Goal: Information Seeking & Learning: Learn about a topic

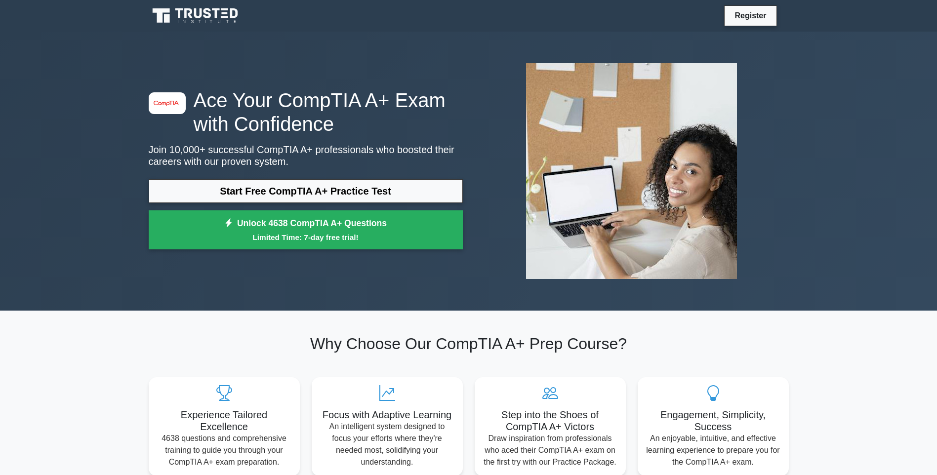
click at [223, 15] on icon at bounding box center [196, 15] width 95 height 19
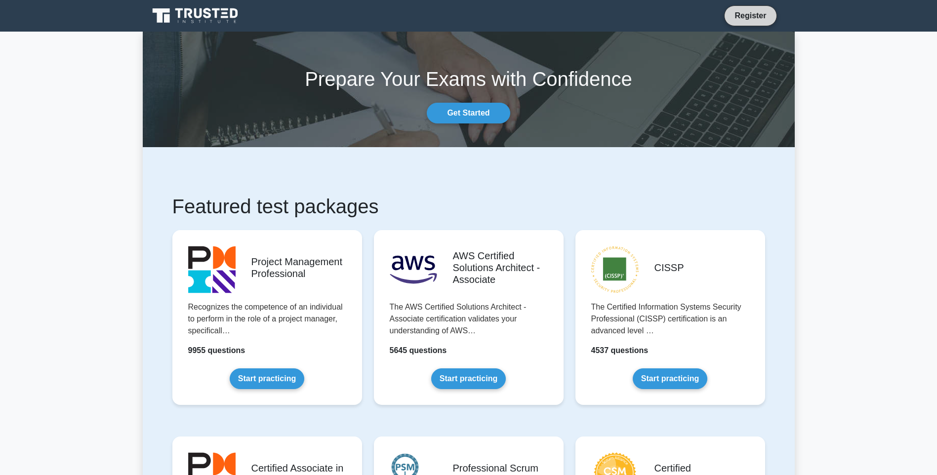
click at [755, 13] on link "Register" at bounding box center [750, 15] width 43 height 12
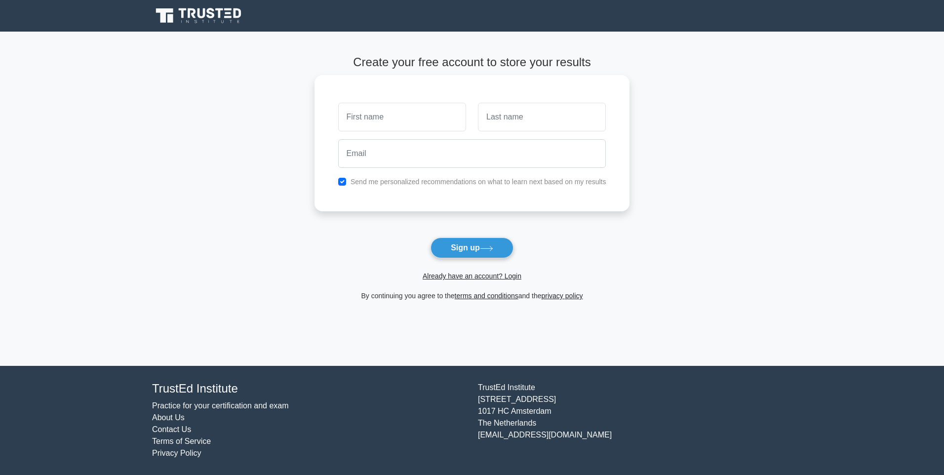
click at [370, 123] on input "text" at bounding box center [402, 117] width 128 height 29
type input "Ifeanyi"
type input "Akunna"
type input "ifeanyiakunna@yahoo.com"
click at [474, 280] on link "Already have an account? Login" at bounding box center [472, 276] width 99 height 8
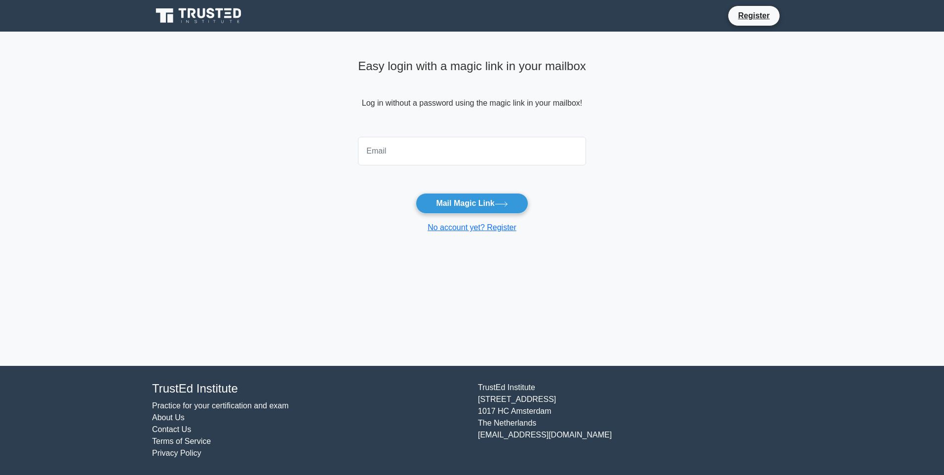
click at [441, 163] on input "email" at bounding box center [472, 151] width 228 height 29
type input "ifeanyiakunna@yahoo.com"
click at [463, 202] on button "Mail Magic Link" at bounding box center [472, 203] width 112 height 21
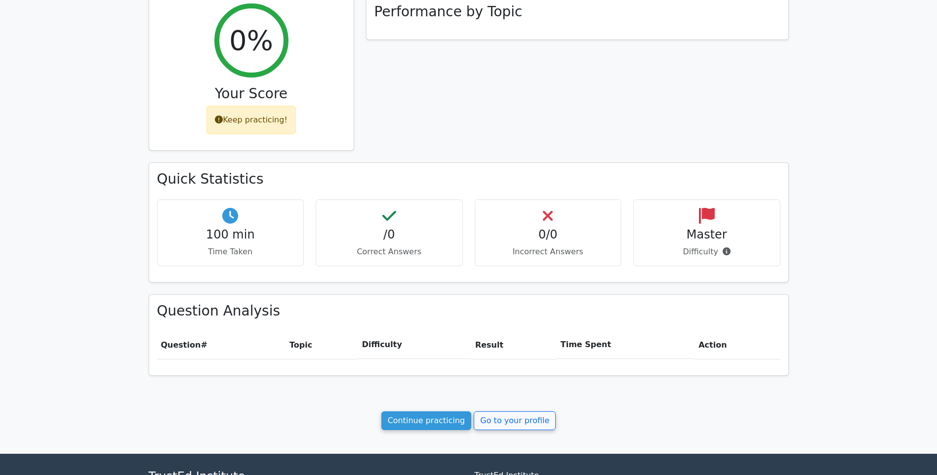
scroll to position [198, 0]
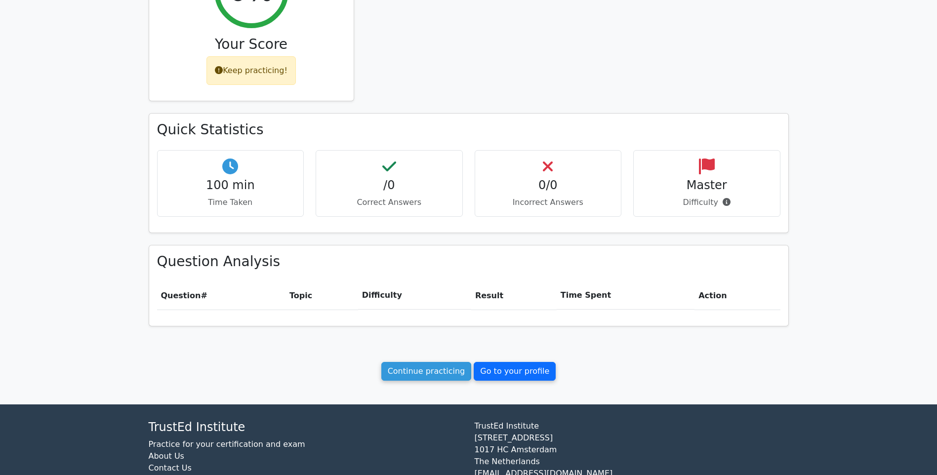
click at [520, 380] on link "Go to your profile" at bounding box center [515, 371] width 82 height 19
click at [521, 375] on link "Go to your profile" at bounding box center [515, 371] width 82 height 19
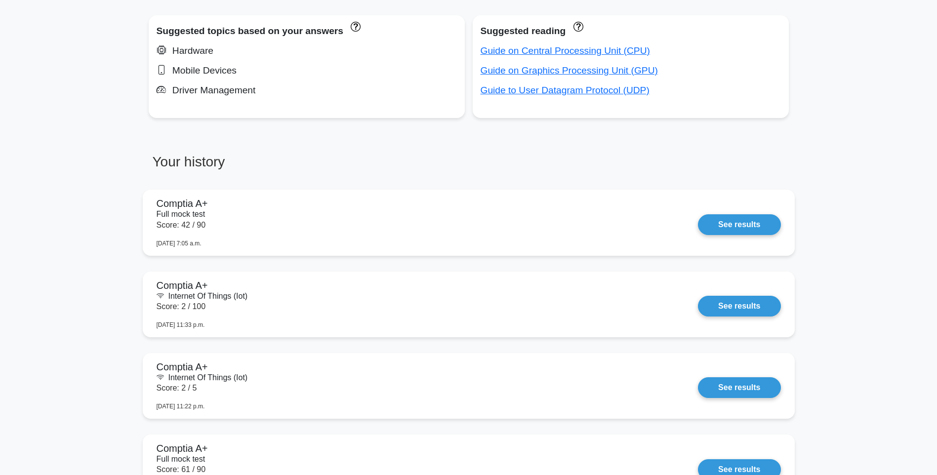
scroll to position [395, 0]
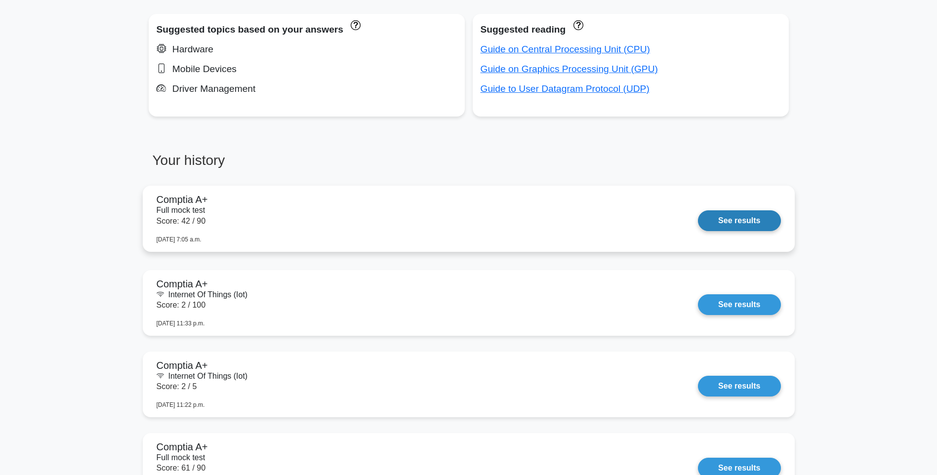
click at [721, 215] on link "See results" at bounding box center [739, 220] width 82 height 21
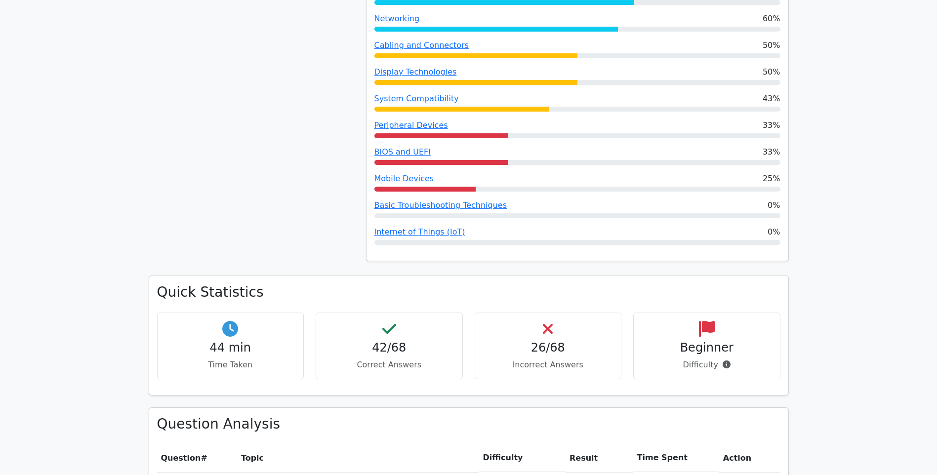
scroll to position [395, 0]
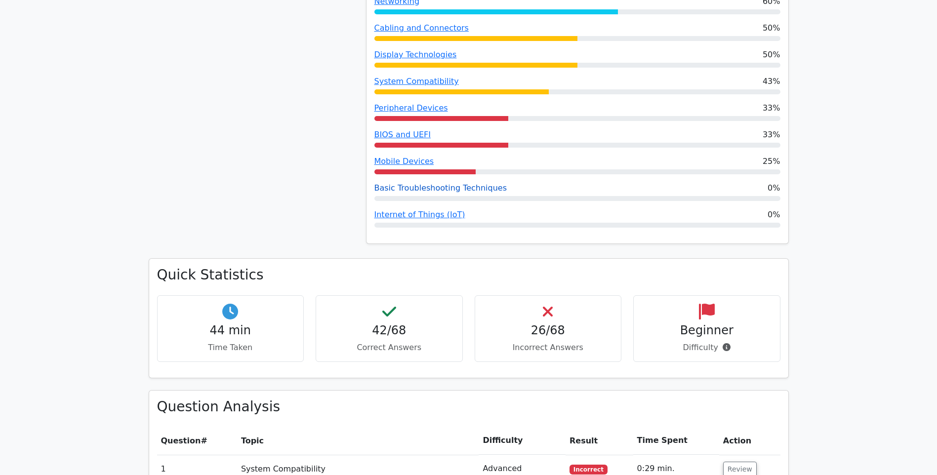
click at [458, 190] on link "Basic Troubleshooting Techniques" at bounding box center [440, 187] width 133 height 9
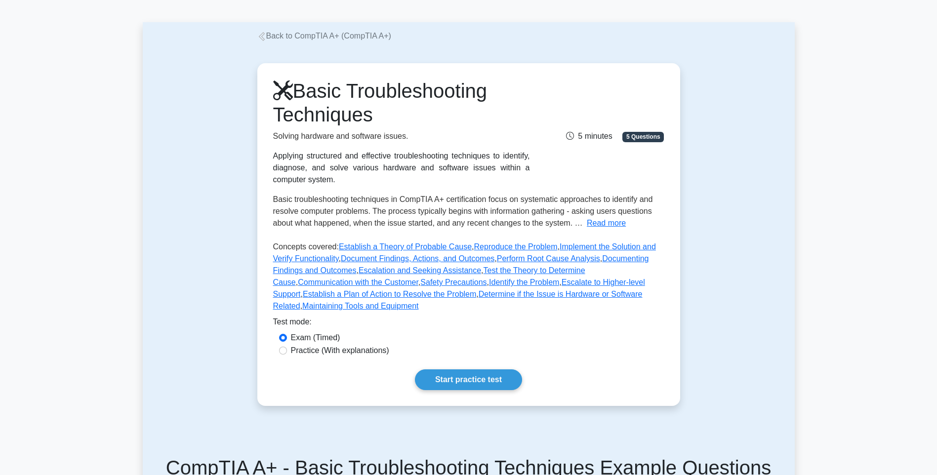
scroll to position [49, 0]
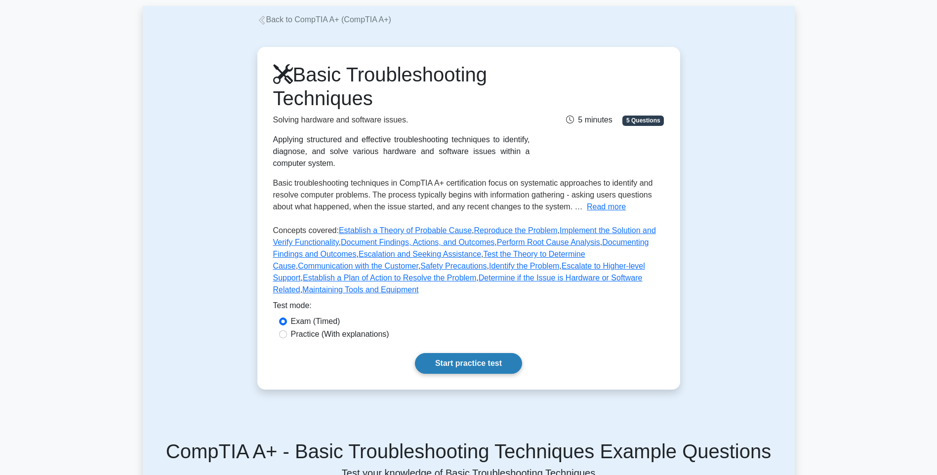
click at [474, 353] on link "Start practice test" at bounding box center [468, 363] width 107 height 21
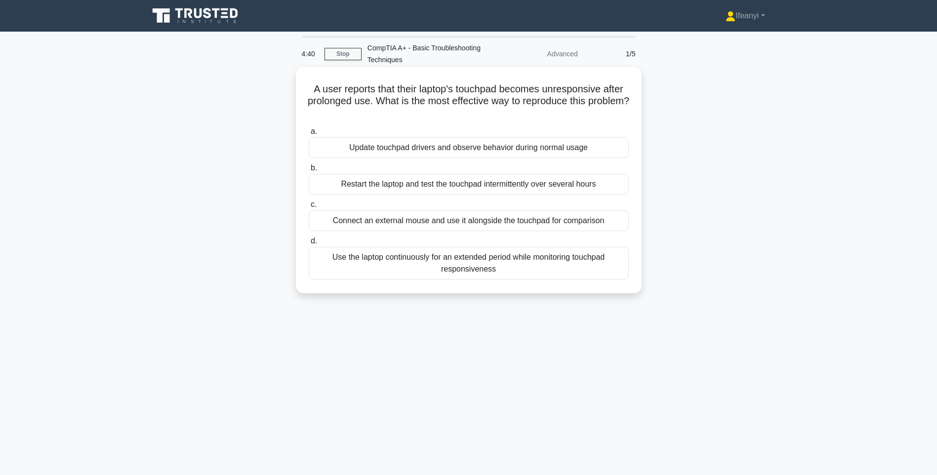
click at [427, 148] on div "Update touchpad drivers and observe behavior during normal usage" at bounding box center [469, 147] width 320 height 21
click at [309, 135] on input "a. Update touchpad drivers and observe behavior during normal usage" at bounding box center [309, 131] width 0 height 6
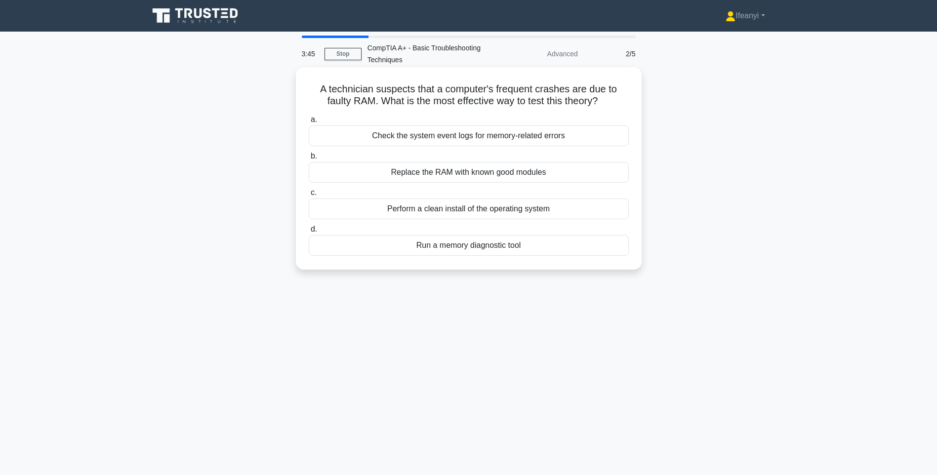
click at [488, 246] on div "Run a memory diagnostic tool" at bounding box center [469, 245] width 320 height 21
click at [309, 233] on input "d. Run a memory diagnostic tool" at bounding box center [309, 229] width 0 height 6
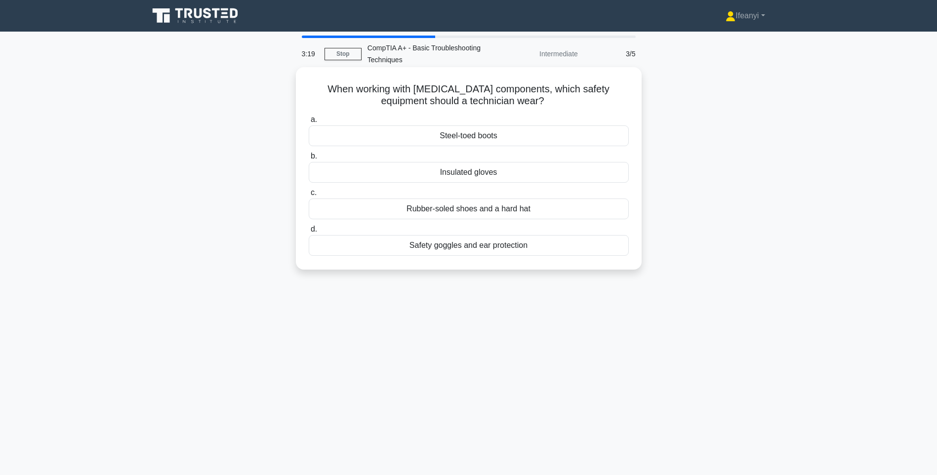
click at [499, 213] on div "Rubber-soled shoes and a hard hat" at bounding box center [469, 209] width 320 height 21
click at [309, 196] on input "c. Rubber-soled shoes and a hard hat" at bounding box center [309, 193] width 0 height 6
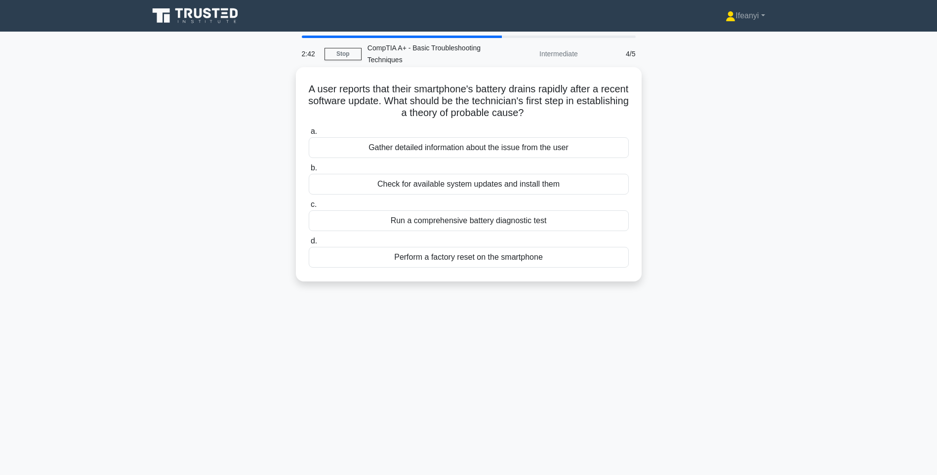
click at [474, 150] on div "Gather detailed information about the issue from the user" at bounding box center [469, 147] width 320 height 21
click at [309, 135] on input "a. Gather detailed information about the issue from the user" at bounding box center [309, 131] width 0 height 6
click at [485, 185] on div "Review system logs for errors related to the update" at bounding box center [469, 184] width 320 height 21
click at [309, 171] on input "b. Review system logs for errors related to the update" at bounding box center [309, 168] width 0 height 6
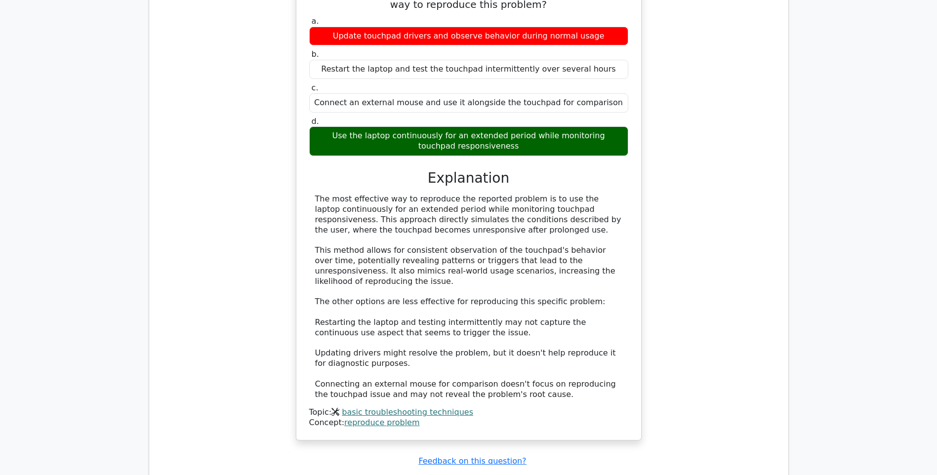
scroll to position [593, 0]
